Goal: Task Accomplishment & Management: Use online tool/utility

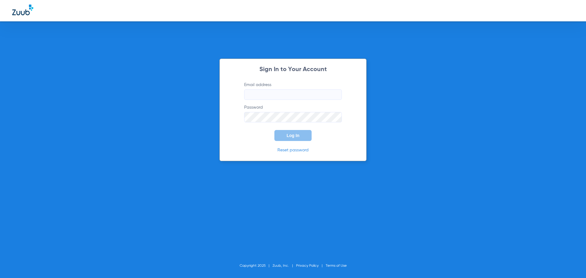
type input "[EMAIL_ADDRESS][DOMAIN_NAME]"
click at [290, 133] on span "Log In" at bounding box center [292, 135] width 13 height 5
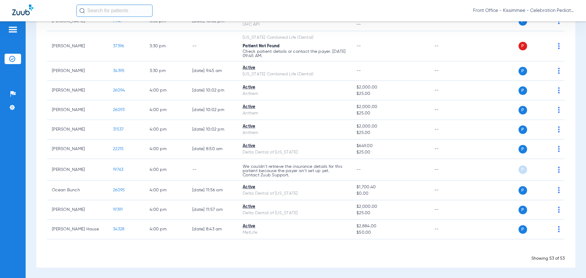
scroll to position [980, 0]
